Goal: Find contact information: Find contact information

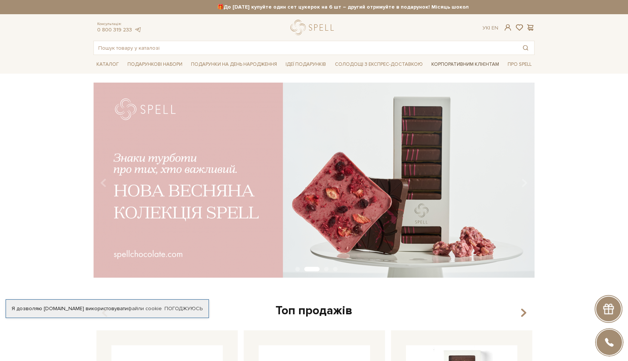
click at [451, 63] on link "Корпоративним клієнтам" at bounding box center [465, 64] width 74 height 13
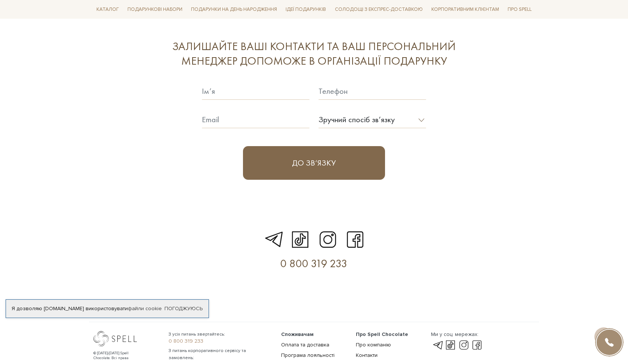
scroll to position [2134, 0]
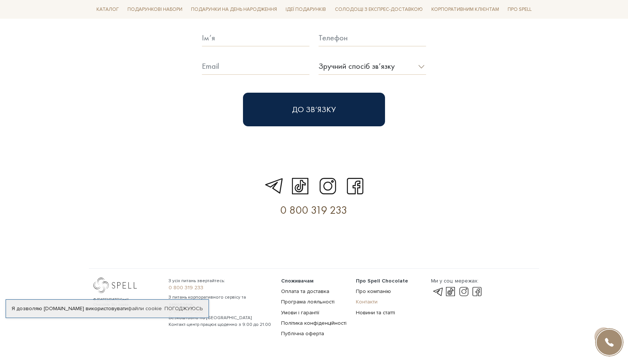
click at [368, 299] on link "Контакти" at bounding box center [367, 302] width 22 height 6
